Goal: Information Seeking & Learning: Understand process/instructions

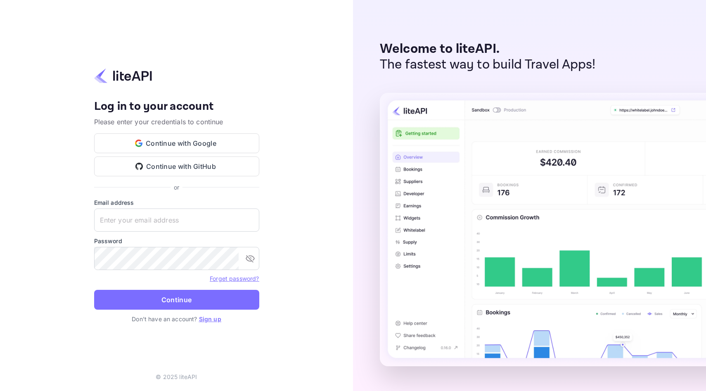
type input "karan.thakur@planurstay.com"
click at [173, 317] on p "Don't have an account? Sign up" at bounding box center [176, 318] width 165 height 9
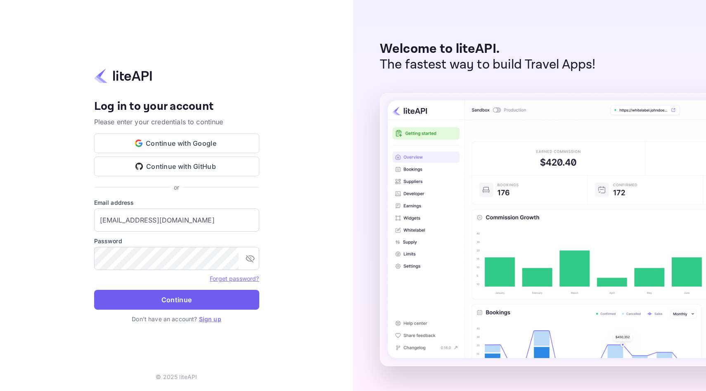
click at [172, 304] on button "Continue" at bounding box center [176, 300] width 165 height 20
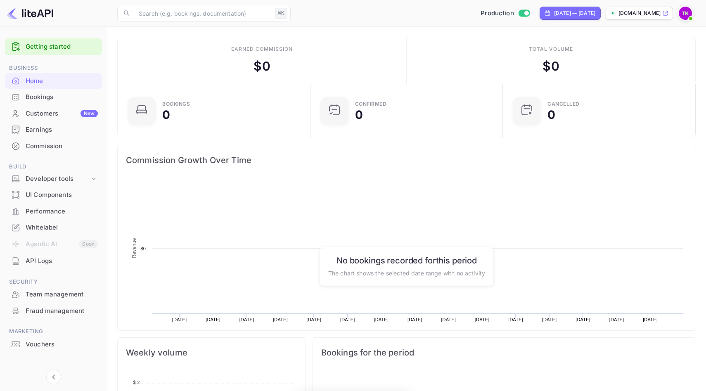
scroll to position [134, 188]
click at [60, 100] on div "Bookings" at bounding box center [62, 96] width 72 height 9
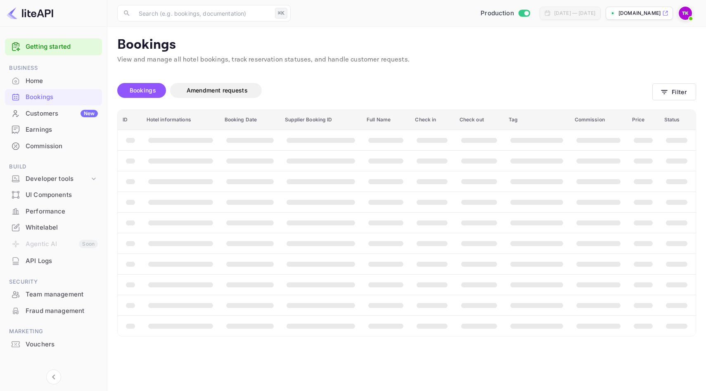
click at [54, 50] on link "Getting started" at bounding box center [62, 46] width 72 height 9
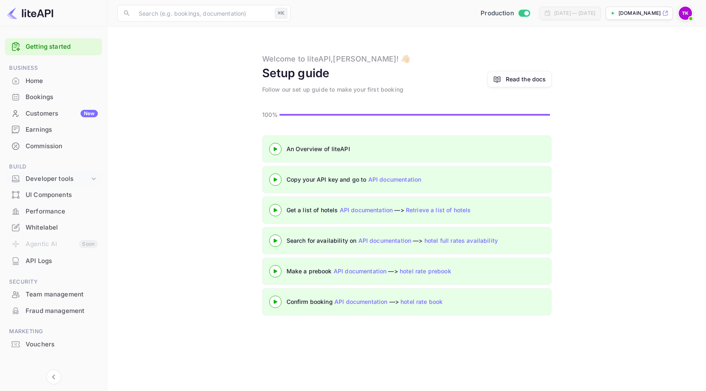
click at [45, 178] on div "Developer tools" at bounding box center [58, 178] width 64 height 9
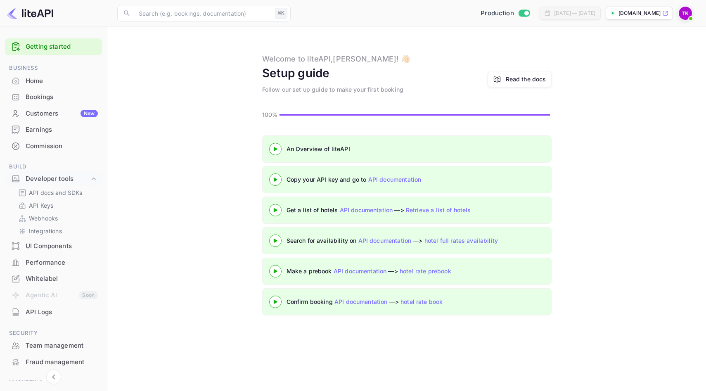
click at [75, 51] on div "Getting started" at bounding box center [53, 46] width 97 height 17
click at [642, 18] on div "[DOMAIN_NAME]" at bounding box center [638, 13] width 67 height 13
